Goal: Transaction & Acquisition: Purchase product/service

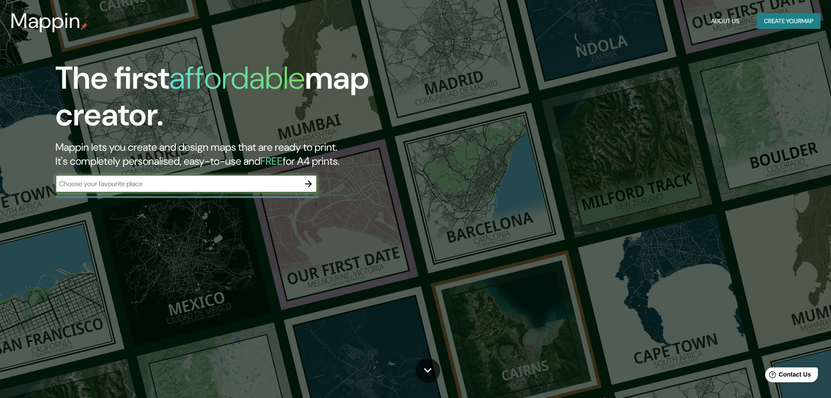
click at [152, 189] on div "​" at bounding box center [186, 183] width 262 height 17
type input "N"
type input "BUIN"
click at [311, 179] on icon "button" at bounding box center [308, 183] width 10 height 10
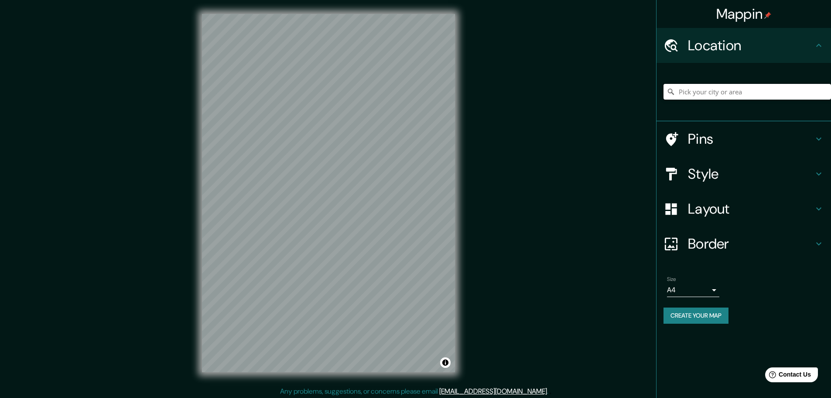
click at [761, 97] on input "Pick your city or area" at bounding box center [748, 92] width 168 height 16
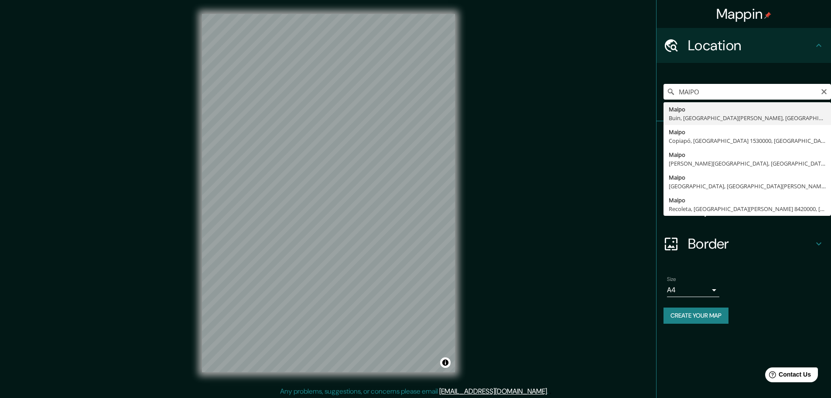
type input "Maipo, Buin, Región Metropolitana de Santiago, Chile"
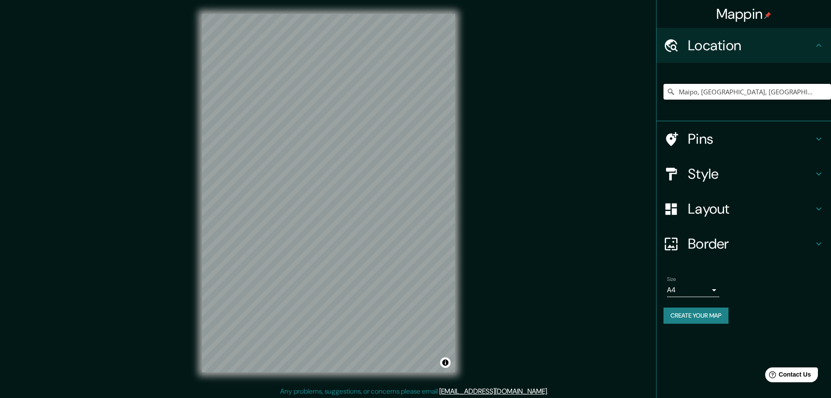
click at [704, 174] on h4 "Style" at bounding box center [751, 173] width 126 height 17
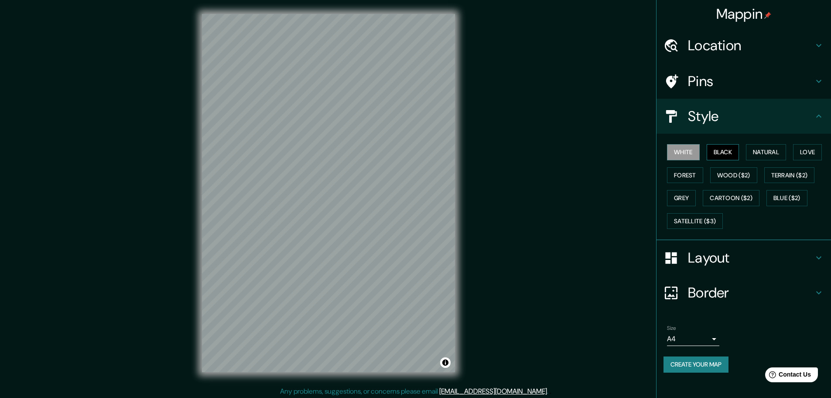
click at [722, 154] on button "Black" at bounding box center [723, 152] width 33 height 16
click at [815, 147] on button "Love" at bounding box center [807, 152] width 29 height 16
click at [679, 177] on button "Forest" at bounding box center [685, 175] width 36 height 16
click at [790, 172] on button "Terrain ($2)" at bounding box center [790, 175] width 51 height 16
click at [689, 200] on button "Grey" at bounding box center [681, 198] width 29 height 16
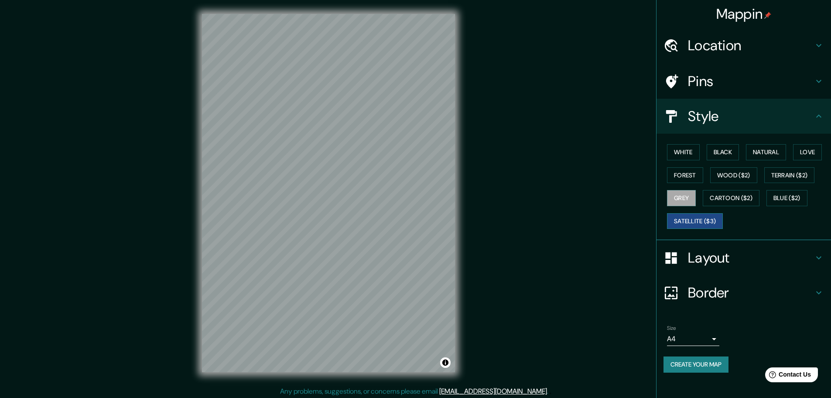
click at [710, 226] on button "Satellite ($3)" at bounding box center [695, 221] width 56 height 16
click at [683, 157] on button "White" at bounding box center [683, 152] width 33 height 16
click at [720, 262] on h4 "Layout" at bounding box center [751, 257] width 126 height 17
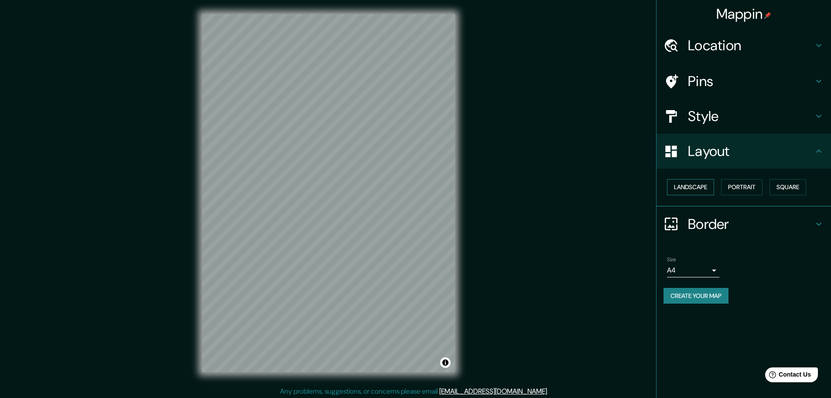
click at [693, 185] on button "Landscape" at bounding box center [690, 187] width 47 height 16
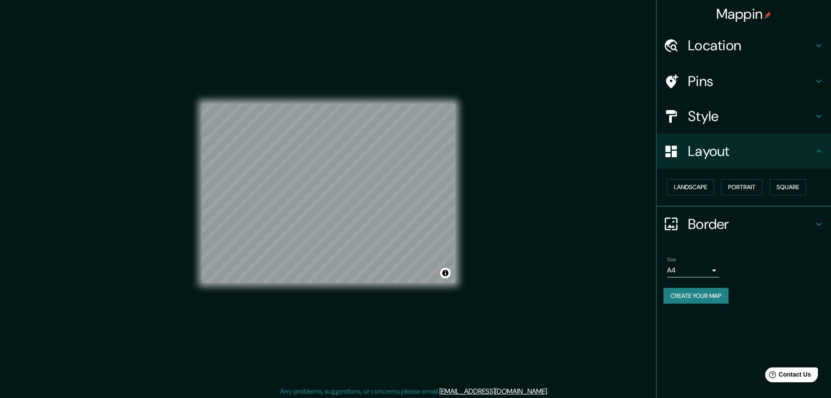
click at [504, 239] on div "Mappin Location Maipo, Buin, Región Metropolitana de Santiago, Chile Pins Style…" at bounding box center [415, 200] width 831 height 400
click at [711, 268] on body "Mappin Location Maipo, Buin, Región Metropolitana de Santiago, Chile Pins Style…" at bounding box center [415, 199] width 831 height 398
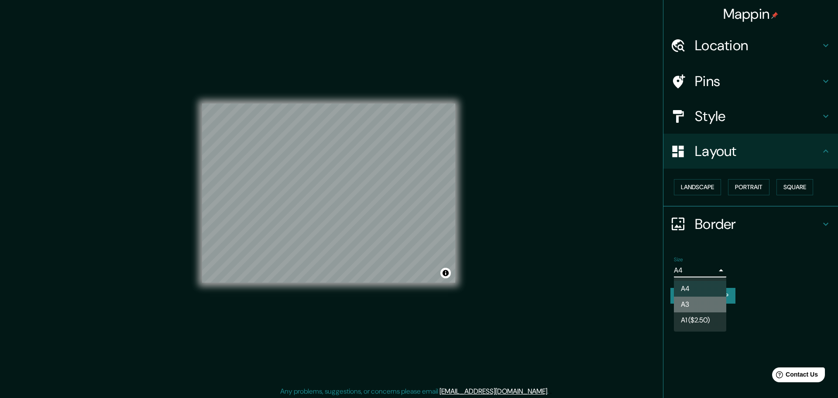
click at [697, 305] on li "A3" at bounding box center [700, 304] width 52 height 16
type input "a4"
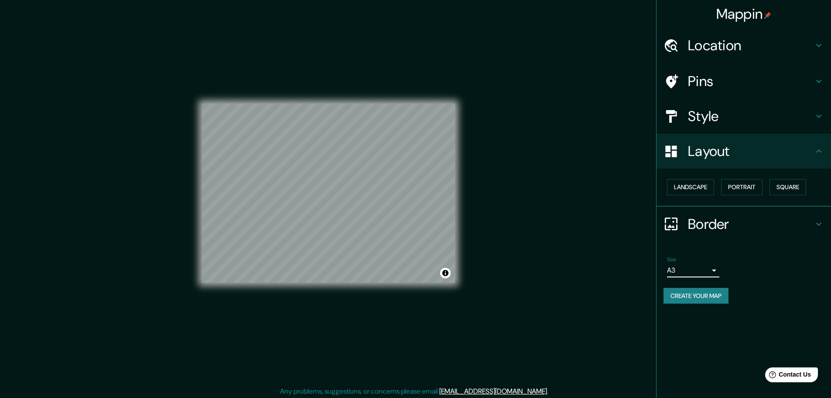
click at [795, 271] on div "Size A3 a4" at bounding box center [744, 267] width 161 height 28
click at [522, 208] on div "Mappin Location Maipo, Buin, Región Metropolitana de Santiago, Chile Pins Style…" at bounding box center [415, 200] width 831 height 400
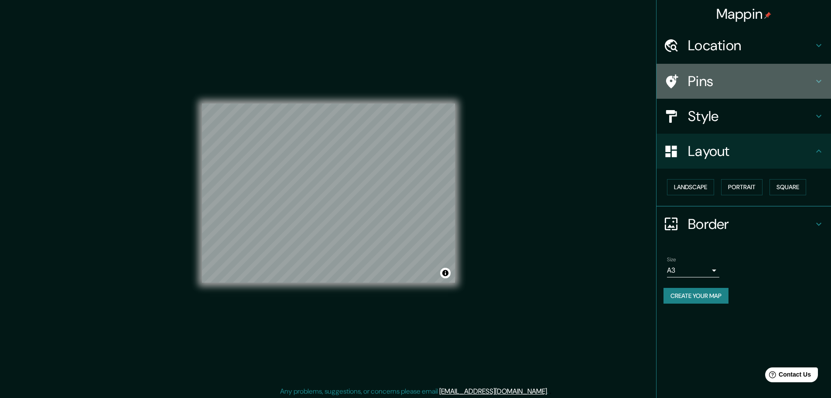
click at [724, 85] on h4 "Pins" at bounding box center [751, 80] width 126 height 17
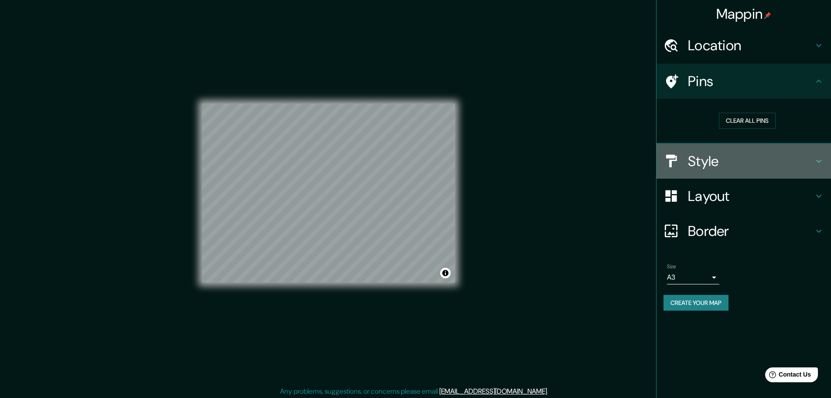
click at [732, 161] on h4 "Style" at bounding box center [751, 160] width 126 height 17
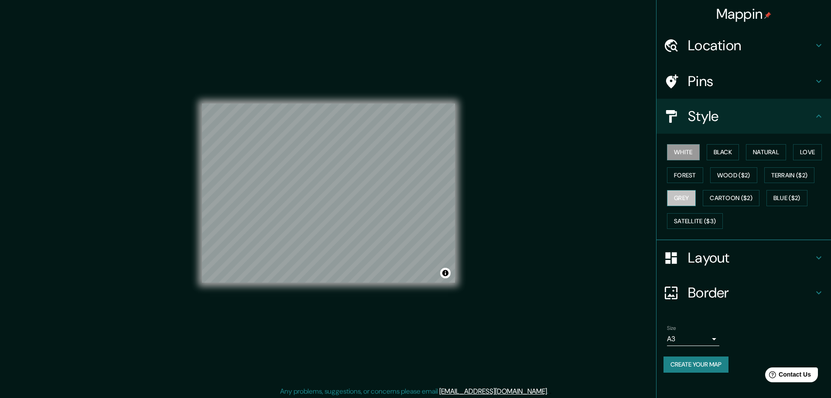
click at [691, 200] on button "Grey" at bounding box center [681, 198] width 29 height 16
click at [548, 221] on div "Mappin Location Maipo, Buin, Región Metropolitana de Santiago, Chile Pins Style…" at bounding box center [415, 200] width 831 height 400
click at [326, 178] on div "© Mapbox © OpenStreetMap Improve this map" at bounding box center [328, 193] width 253 height 358
click at [700, 218] on button "Satellite ($3)" at bounding box center [695, 221] width 56 height 16
click at [347, 293] on div "© Mapbox © OpenStreetMap Improve this map © Maxar" at bounding box center [328, 193] width 253 height 358
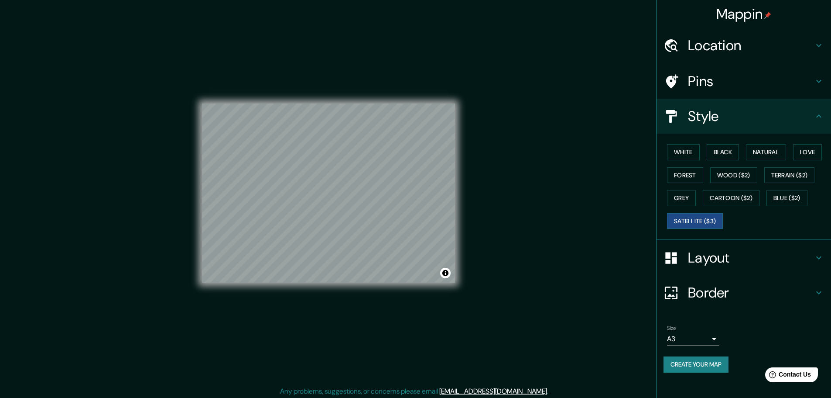
click at [348, 317] on div "© Mapbox © OpenStreetMap Improve this map © Maxar" at bounding box center [328, 193] width 253 height 358
click at [281, 303] on div "© Mapbox © OpenStreetMap Improve this map © Maxar" at bounding box center [328, 193] width 253 height 358
click at [729, 52] on h4 "Location" at bounding box center [751, 45] width 126 height 17
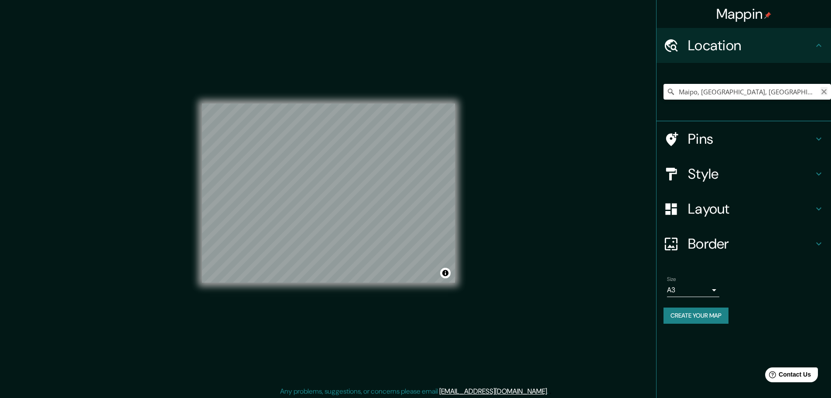
click at [825, 91] on icon "Clear" at bounding box center [824, 91] width 5 height 5
click at [734, 93] on input "Pick your city or area" at bounding box center [748, 92] width 168 height 16
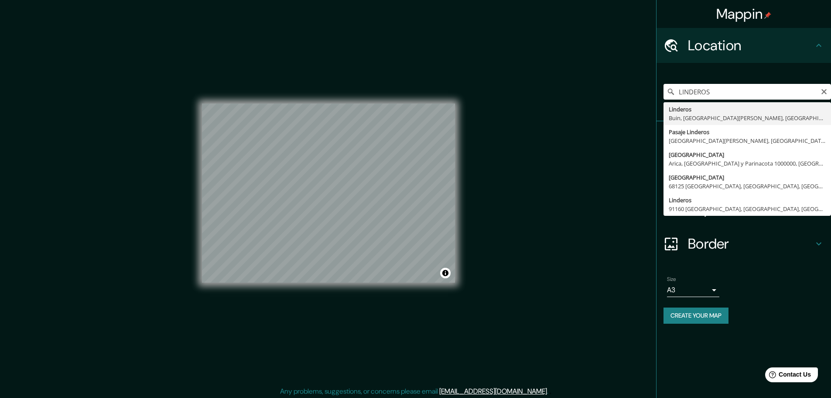
type input "Linderos, Buin, Región Metropolitana de Santiago, Chile"
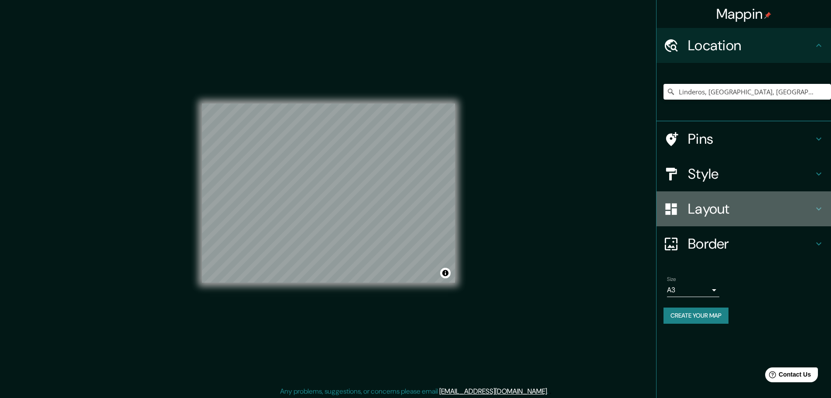
click at [713, 209] on h4 "Layout" at bounding box center [751, 208] width 126 height 17
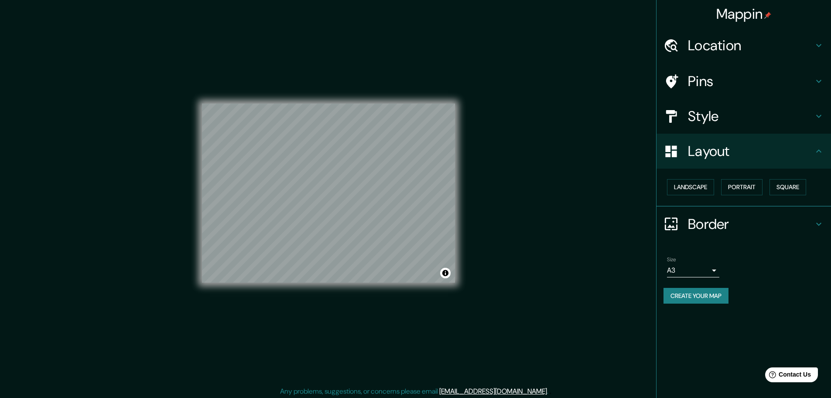
click at [720, 112] on h4 "Style" at bounding box center [751, 115] width 126 height 17
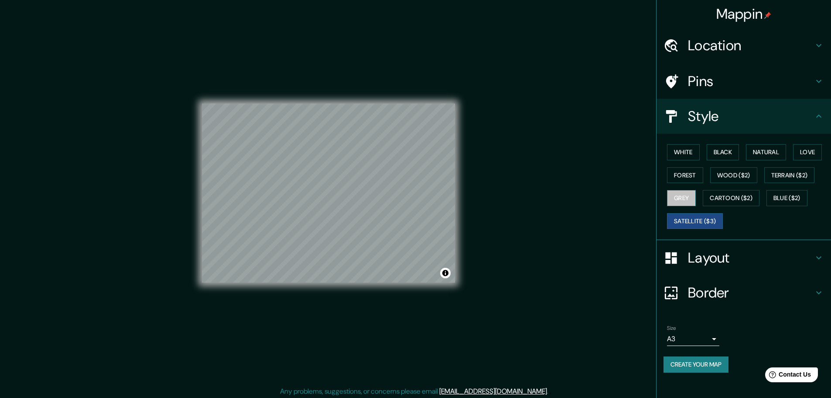
click at [687, 201] on button "Grey" at bounding box center [681, 198] width 29 height 16
click at [677, 151] on button "White" at bounding box center [683, 152] width 33 height 16
click at [679, 193] on button "Grey" at bounding box center [681, 198] width 29 height 16
click at [364, 205] on div at bounding box center [366, 204] width 7 height 7
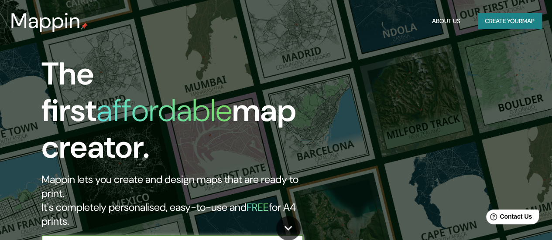
click at [192, 239] on input "text" at bounding box center [163, 244] width 244 height 10
type input "LINDEROS"
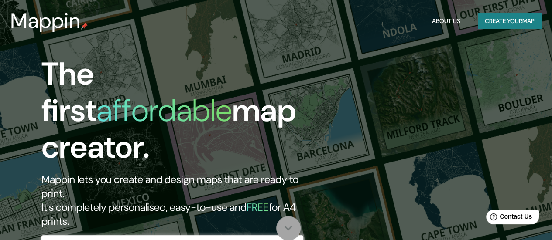
click at [285, 225] on icon at bounding box center [288, 228] width 15 height 15
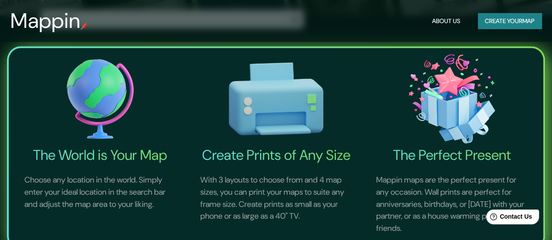
scroll to position [22, 0]
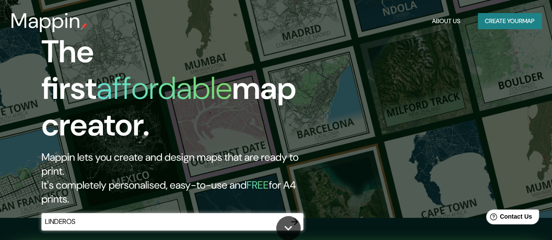
click at [292, 219] on icon "button" at bounding box center [294, 222] width 7 height 7
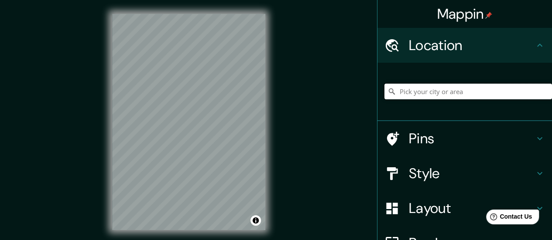
click at [436, 92] on input "Pick your city or area" at bounding box center [468, 92] width 168 height 16
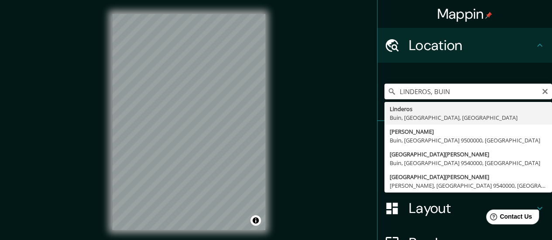
type input "Linderos, Buin, Región Metropolitana de Santiago, Chile"
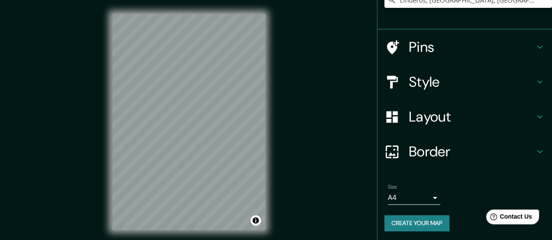
scroll to position [93, 0]
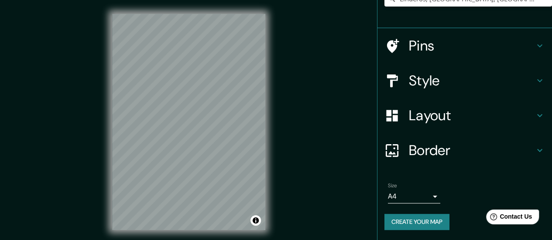
click at [416, 119] on h4 "Layout" at bounding box center [472, 115] width 126 height 17
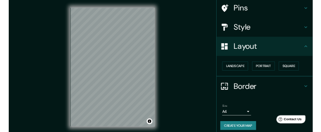
scroll to position [66, 0]
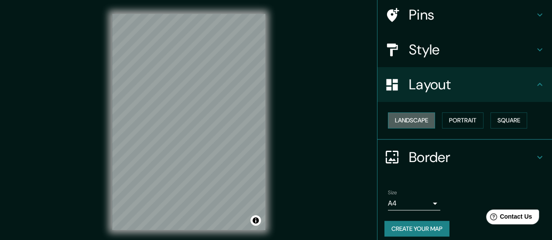
click at [412, 121] on button "Landscape" at bounding box center [411, 121] width 47 height 16
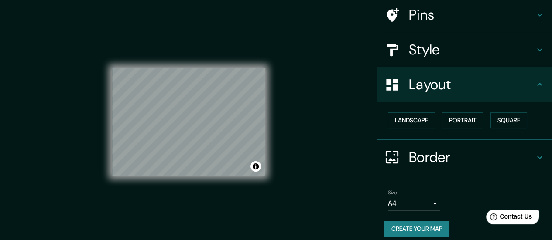
click at [413, 61] on div "Style" at bounding box center [464, 49] width 175 height 35
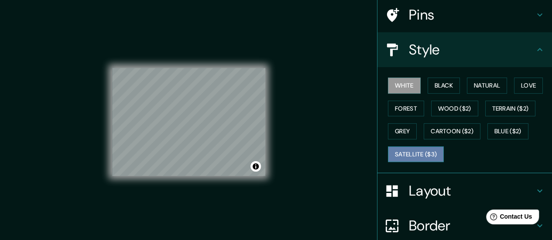
click at [401, 149] on button "Satellite ($3)" at bounding box center [416, 155] width 56 height 16
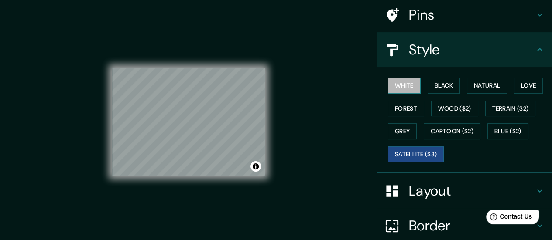
click at [398, 90] on button "White" at bounding box center [404, 86] width 33 height 16
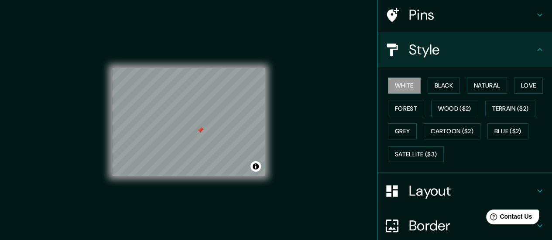
click at [199, 129] on div at bounding box center [200, 130] width 7 height 7
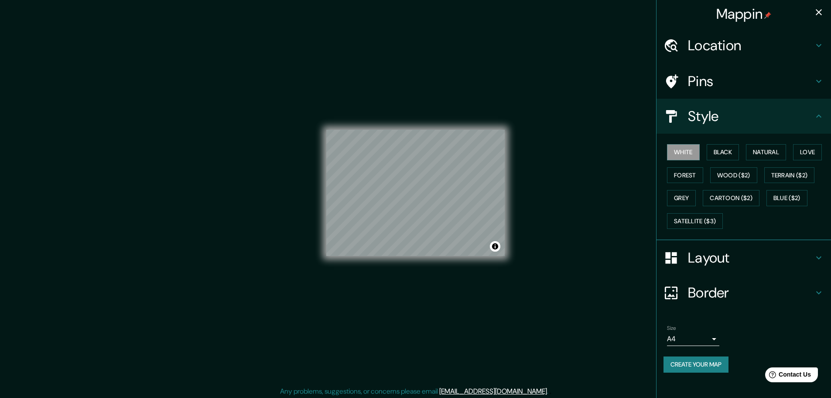
scroll to position [0, 0]
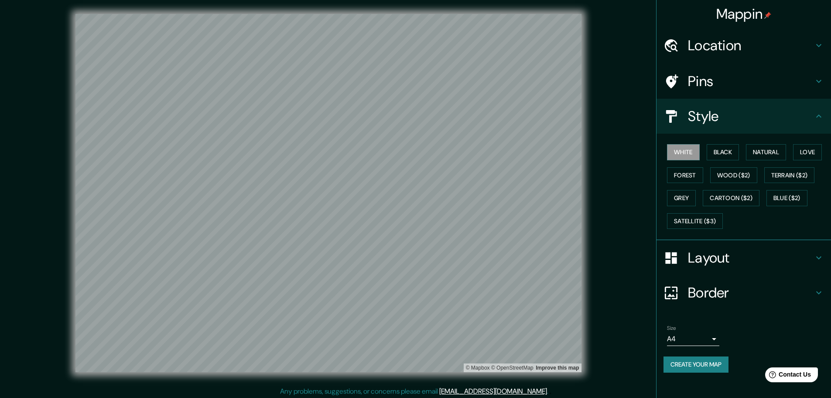
click at [552, 240] on h4 "Layout" at bounding box center [751, 257] width 126 height 17
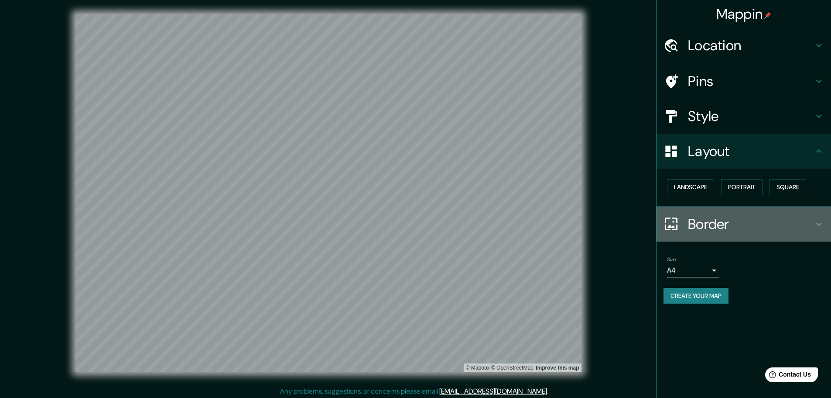
click at [552, 226] on h4 "Border" at bounding box center [751, 223] width 126 height 17
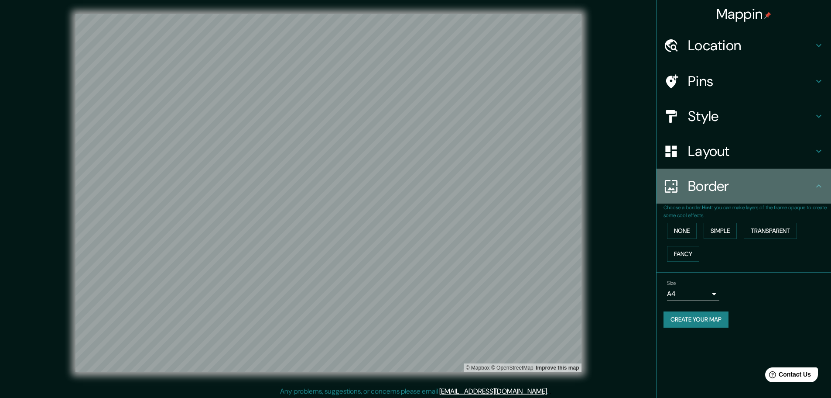
click at [552, 186] on icon at bounding box center [818, 185] width 5 height 3
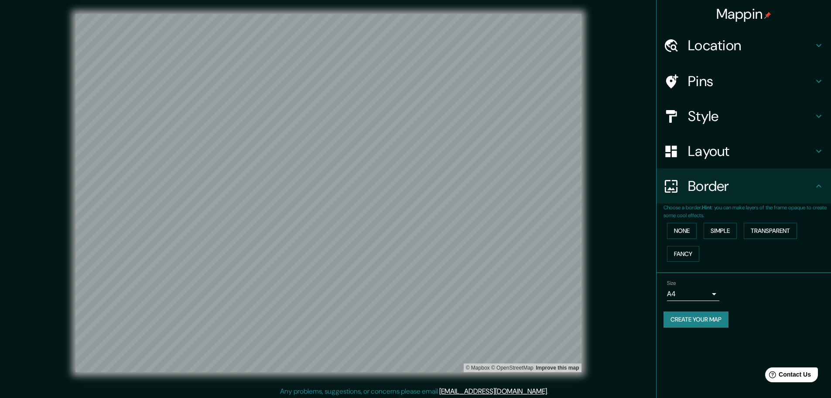
click at [552, 240] on body "Mappin Location Linderos, Buin, Región Metropolitana de Santiago, Chile Pins St…" at bounding box center [415, 199] width 831 height 398
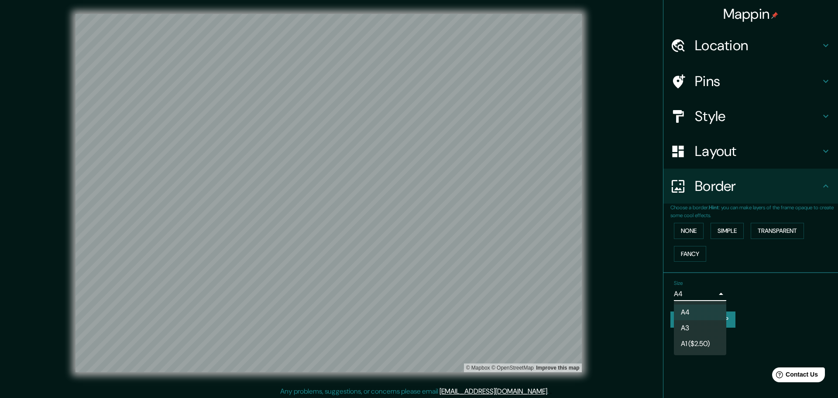
click at [552, 240] on li "A3" at bounding box center [700, 328] width 52 height 16
type input "a4"
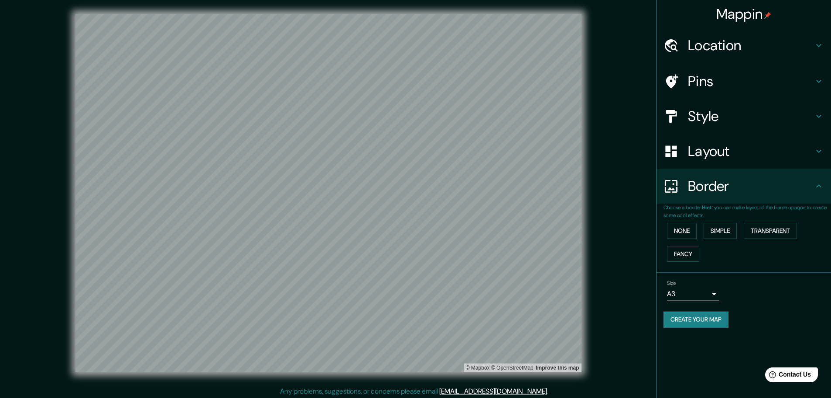
click at [552, 240] on div "Size A3 a4" at bounding box center [744, 290] width 161 height 28
click at [552, 240] on button "Create your map" at bounding box center [696, 319] width 65 height 16
